Goal: Check status: Check status

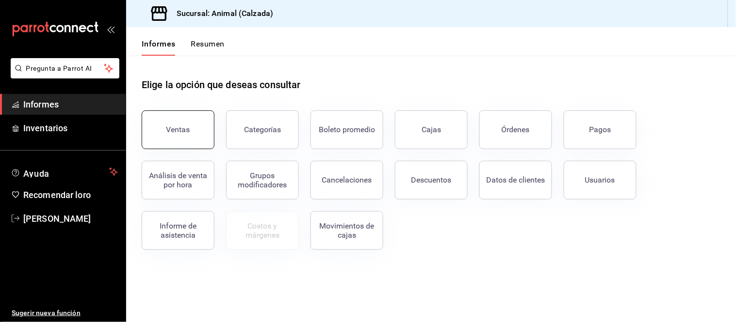
click at [199, 115] on button "Ventas" at bounding box center [178, 130] width 73 height 39
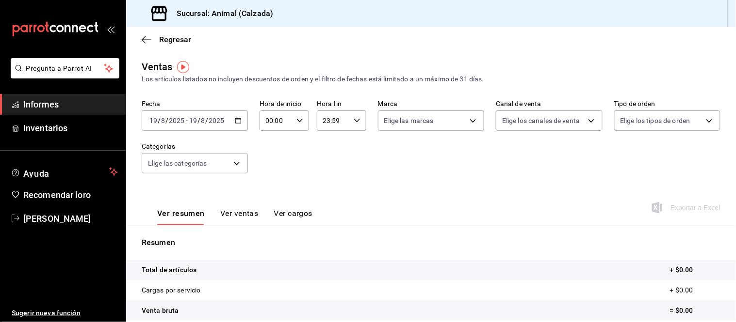
click at [214, 122] on input "2025" at bounding box center [217, 121] width 16 height 8
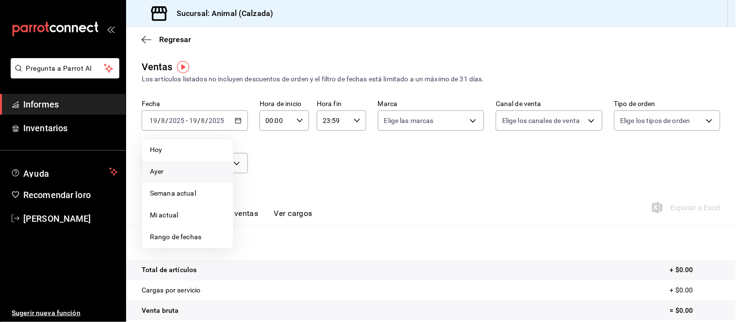
click at [181, 173] on span "Ayer" at bounding box center [187, 172] width 75 height 10
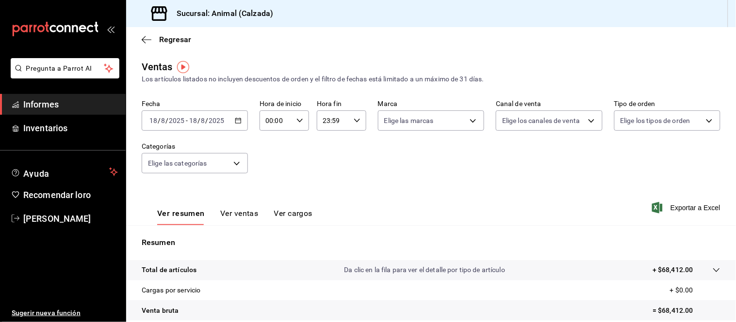
click at [235, 123] on icon "button" at bounding box center [238, 120] width 7 height 7
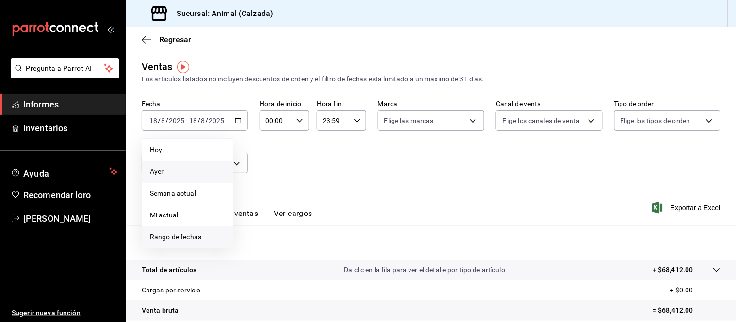
click at [186, 241] on font "Rango de fechas" at bounding box center [175, 237] width 51 height 8
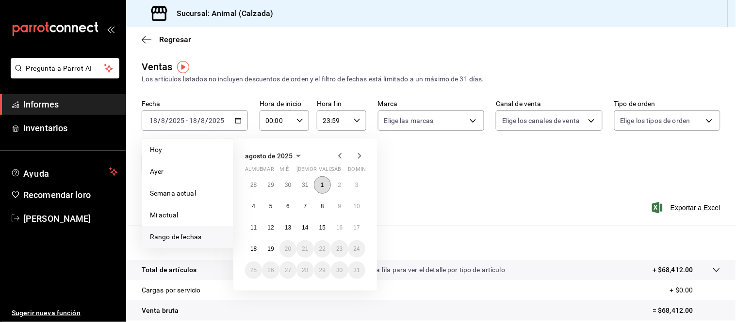
click at [321, 186] on font "1" at bounding box center [322, 185] width 3 height 7
click at [256, 246] on font "18" at bounding box center [253, 249] width 6 height 7
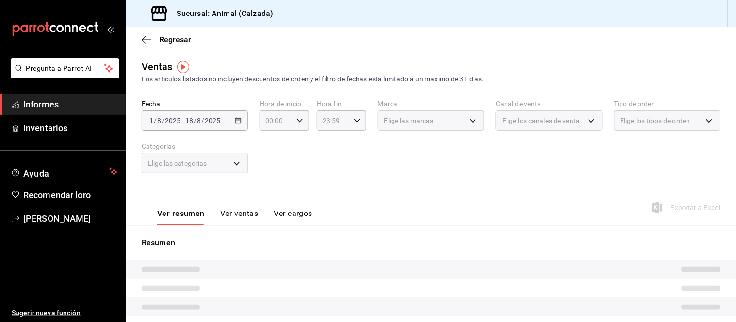
click at [236, 126] on div "[DATE] [DATE] - [DATE] [DATE]" at bounding box center [195, 121] width 106 height 20
click at [178, 114] on div "[DATE] [DATE] - [DATE] [DATE]" at bounding box center [195, 121] width 106 height 20
click at [204, 126] on div "[DATE] [DATE] - [DATE] [DATE]" at bounding box center [195, 121] width 106 height 20
click at [447, 221] on div "Ver resumen Ver ventas Ver cargos Exportar a Excel" at bounding box center [431, 205] width 610 height 40
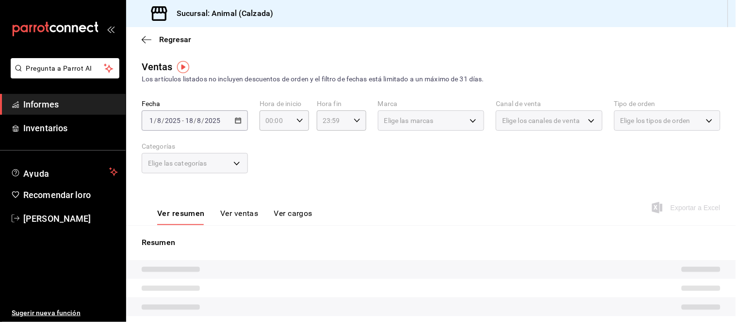
click at [447, 221] on div "Ver resumen Ver ventas Ver cargos Exportar a Excel" at bounding box center [431, 205] width 610 height 40
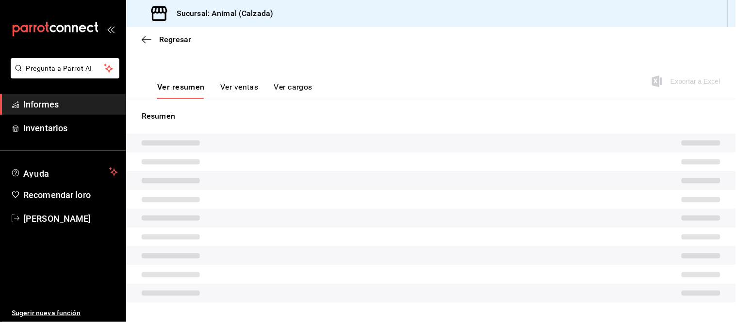
scroll to position [149, 0]
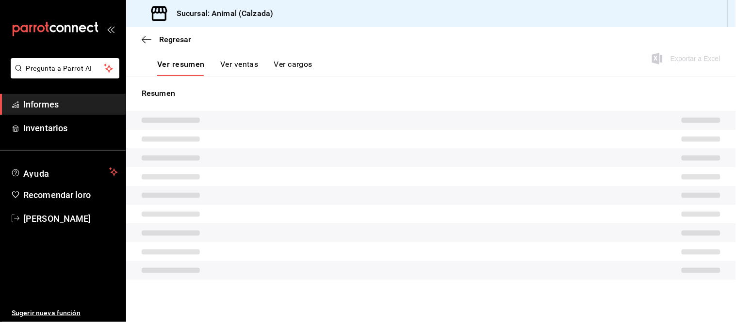
click at [220, 89] on p "Resumen" at bounding box center [431, 94] width 579 height 12
click at [55, 32] on icon "carpetas de buzón" at bounding box center [55, 29] width 87 height 15
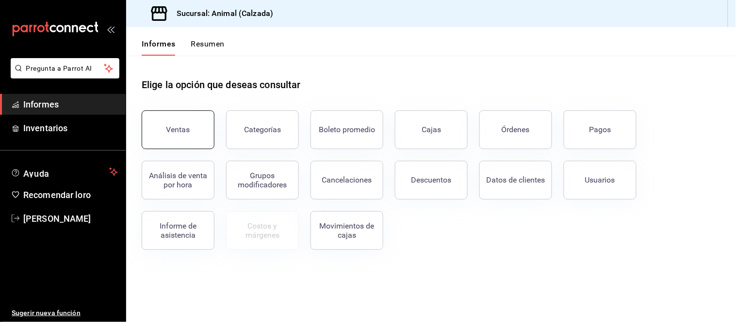
click at [163, 117] on button "Ventas" at bounding box center [178, 130] width 73 height 39
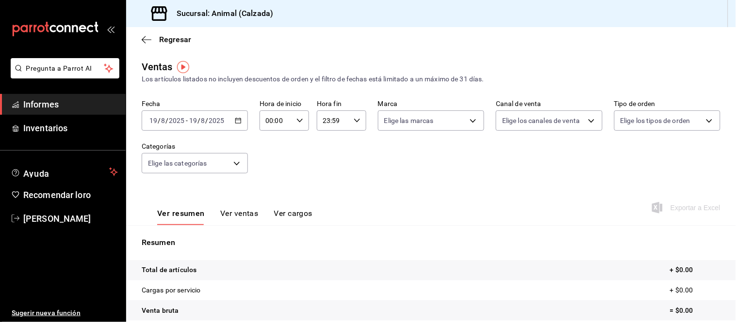
click at [239, 121] on icon "button" at bounding box center [238, 120] width 7 height 7
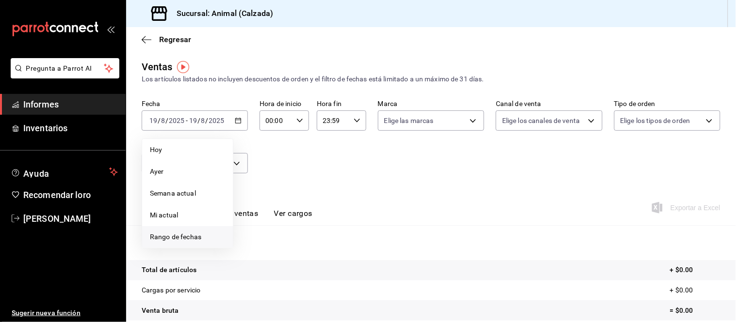
click at [190, 234] on font "Rango de fechas" at bounding box center [175, 237] width 51 height 8
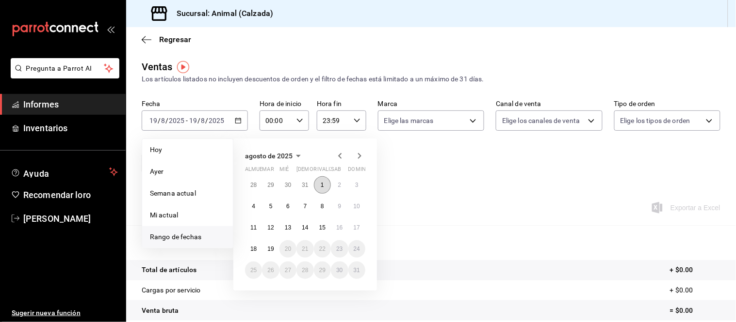
click at [319, 182] on button "1" at bounding box center [322, 185] width 17 height 17
click at [259, 249] on button "18" at bounding box center [253, 249] width 17 height 17
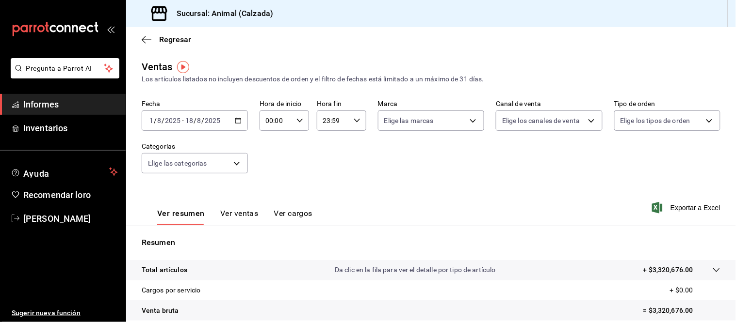
click at [397, 177] on div "Fecha [DATE] [DATE] - [DATE] [DATE] Hora de inicio 00:00 Hora de inicio Hora fi…" at bounding box center [431, 142] width 579 height 85
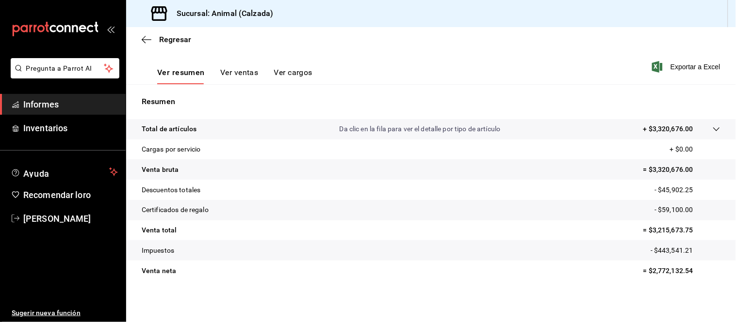
scroll to position [143, 0]
